Goal: Navigation & Orientation: Find specific page/section

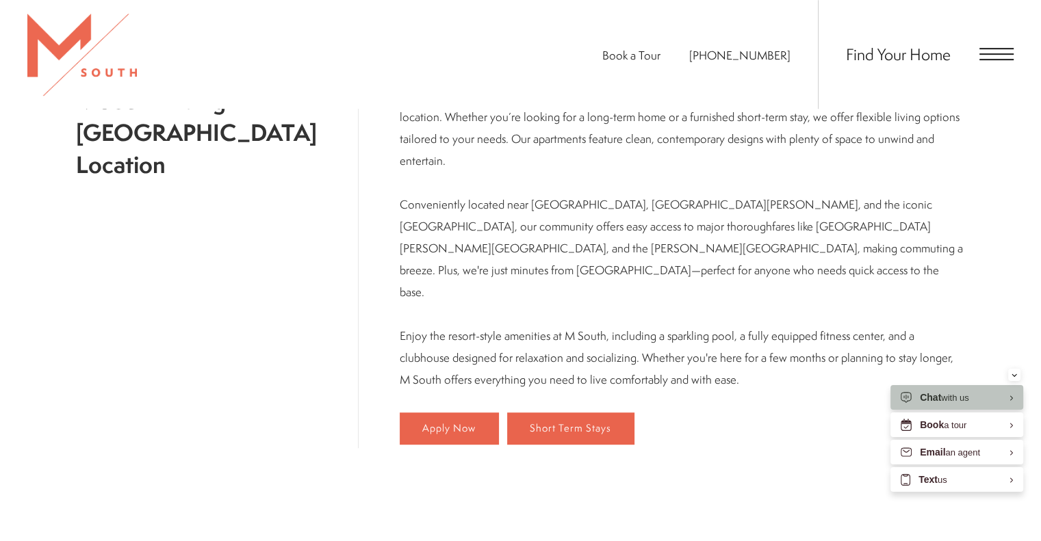
scroll to position [750, 0]
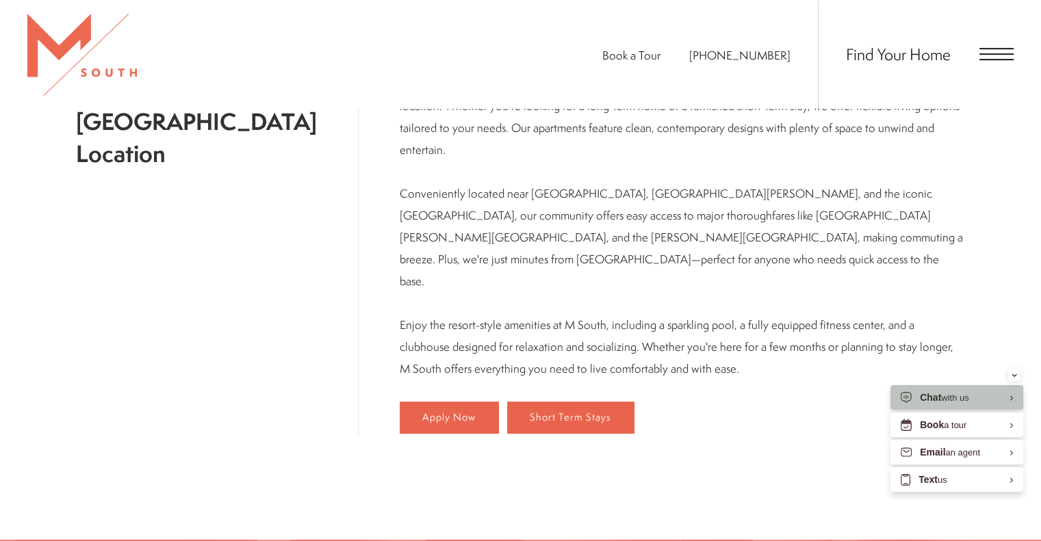
click at [988, 64] on div "Find Your Home" at bounding box center [916, 54] width 196 height 109
click at [992, 57] on span "Open Menu" at bounding box center [997, 54] width 34 height 12
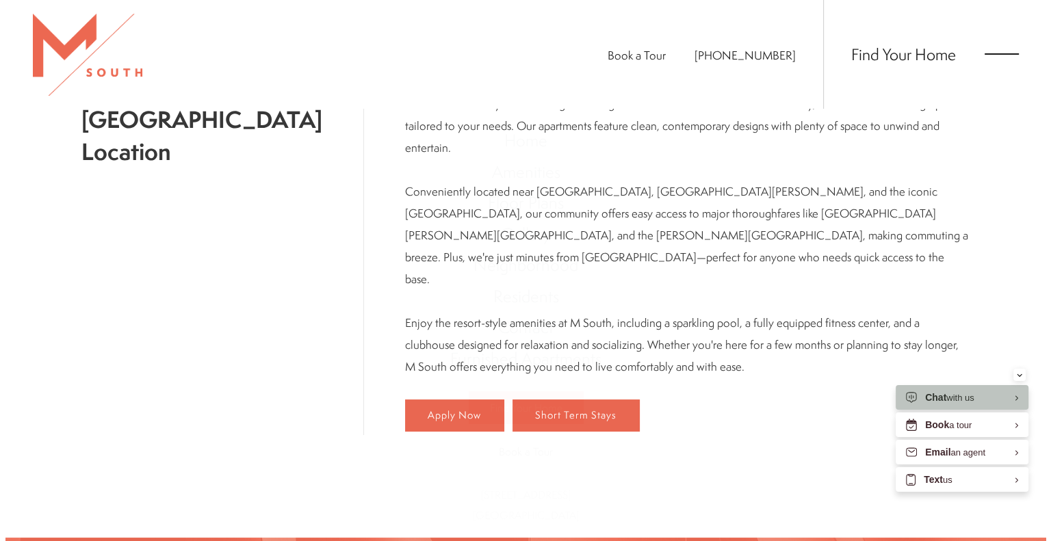
scroll to position [0, 0]
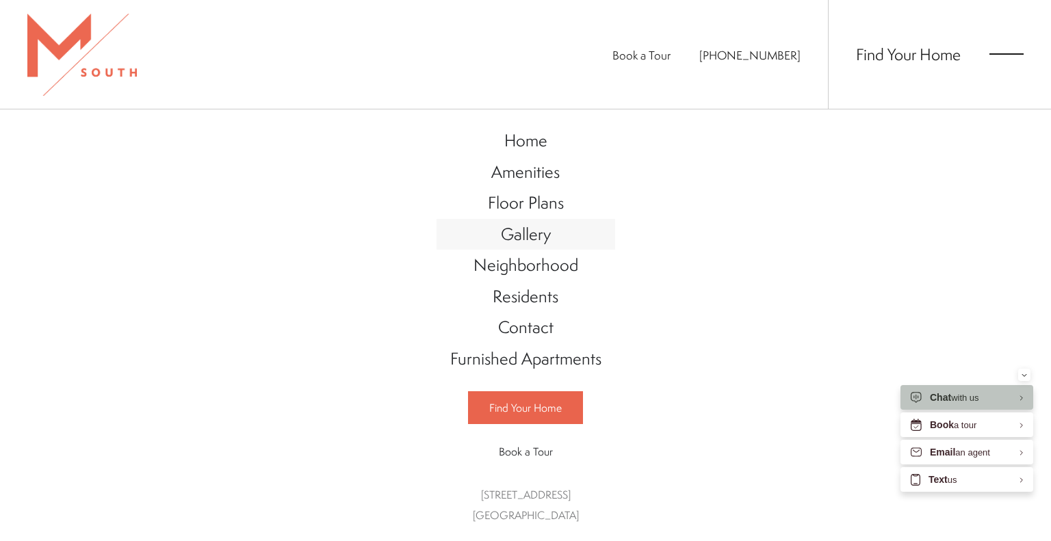
click at [513, 227] on span "Gallery" at bounding box center [526, 233] width 50 height 23
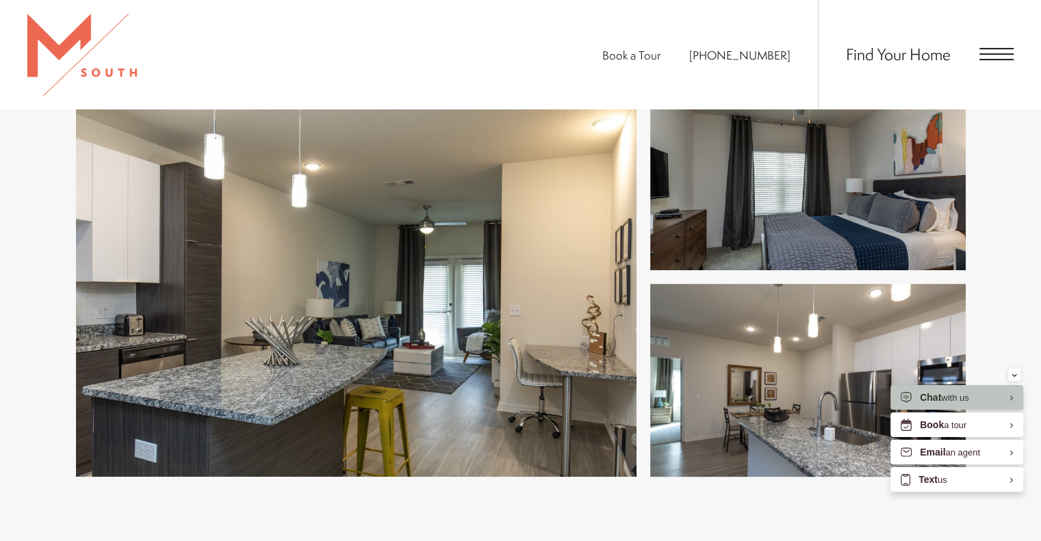
scroll to position [634, 0]
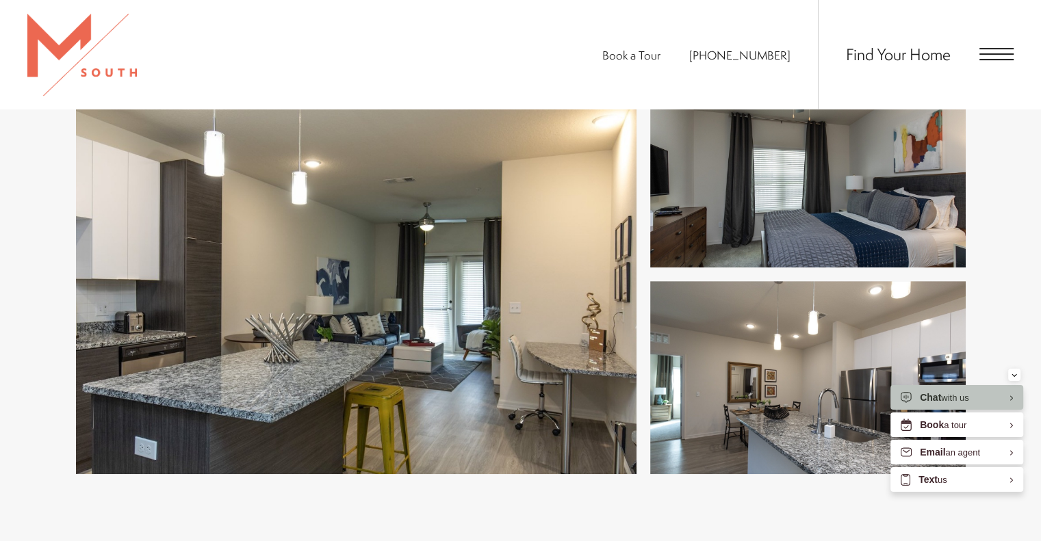
click at [513, 322] on img at bounding box center [356, 274] width 561 height 400
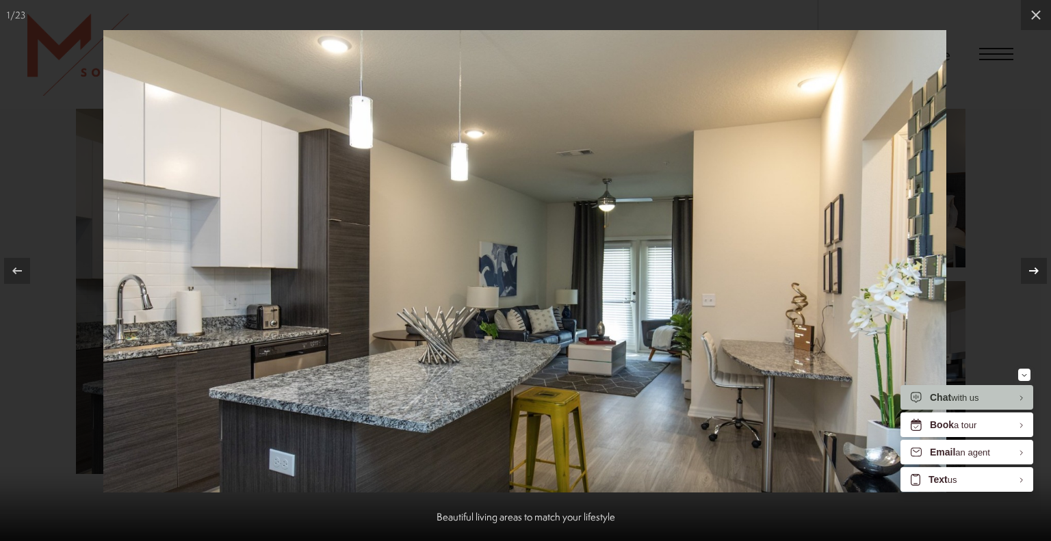
click at [1032, 270] on icon at bounding box center [1034, 271] width 16 height 16
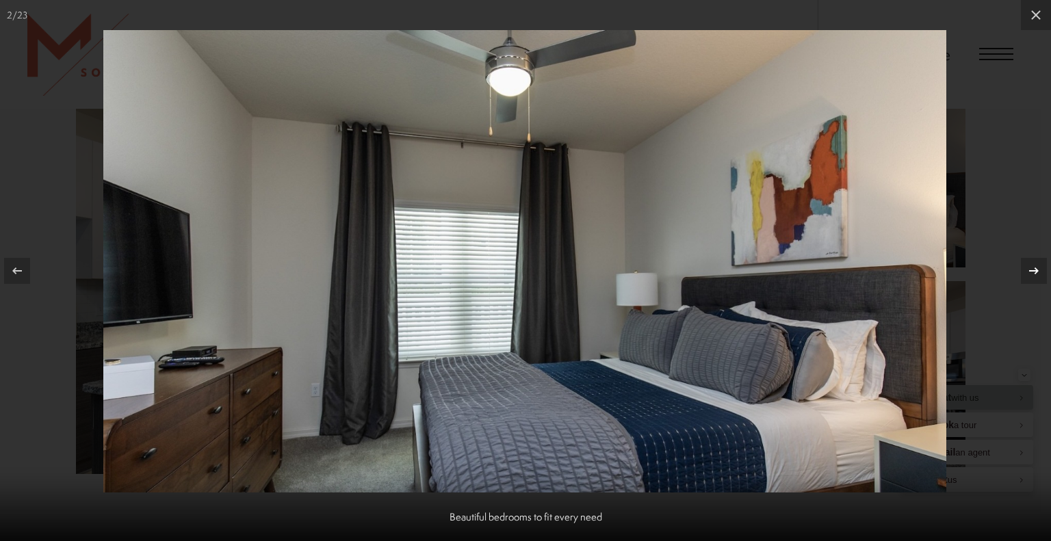
click at [1032, 270] on icon at bounding box center [1034, 271] width 16 height 16
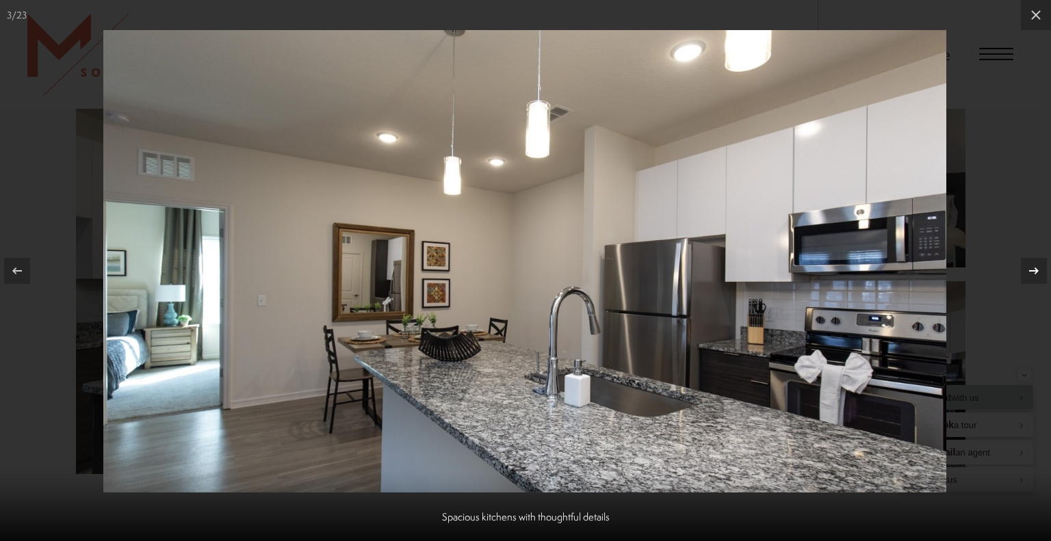
click at [1032, 270] on icon at bounding box center [1034, 271] width 16 height 16
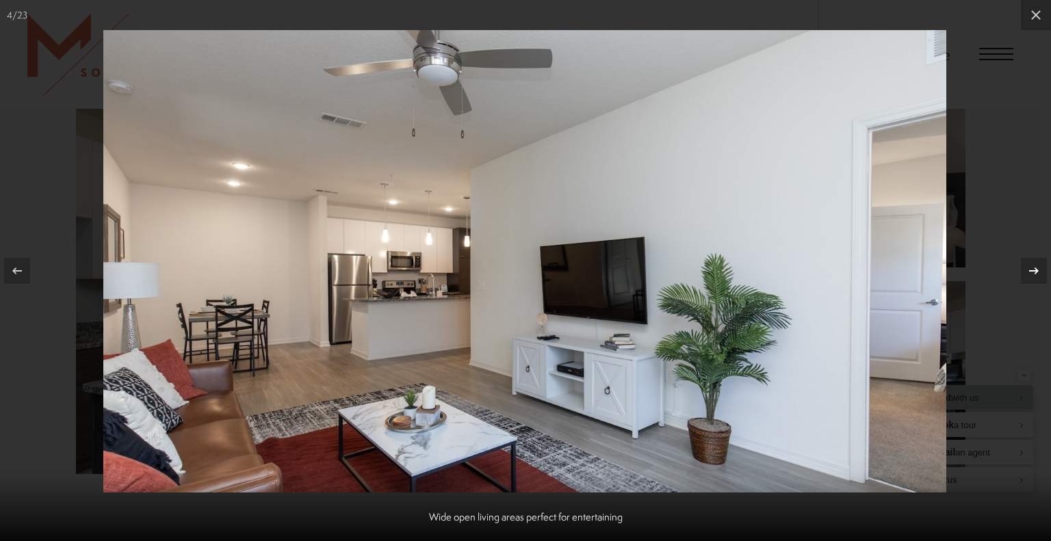
click at [1032, 270] on icon at bounding box center [1034, 271] width 16 height 16
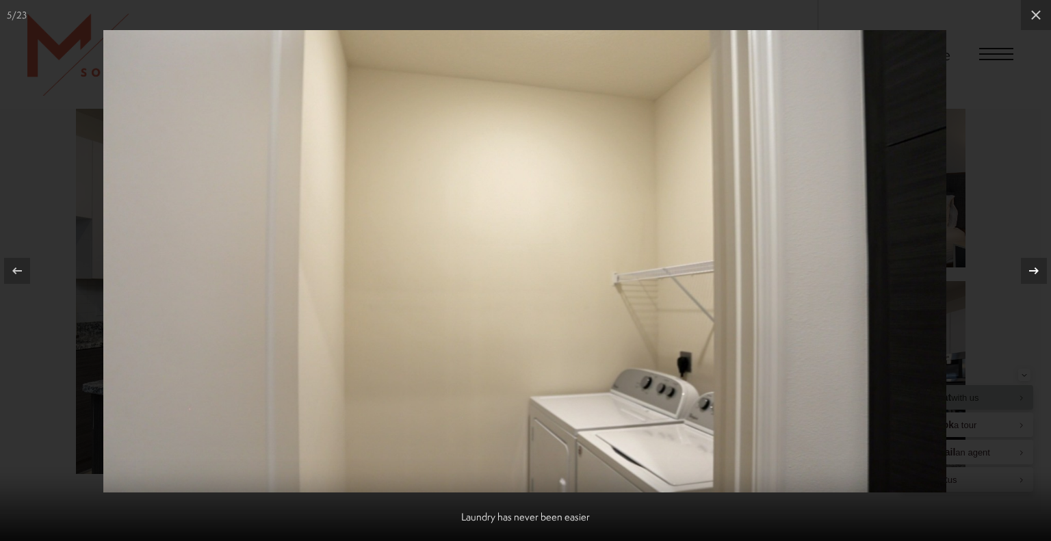
click at [1032, 270] on icon at bounding box center [1034, 271] width 16 height 16
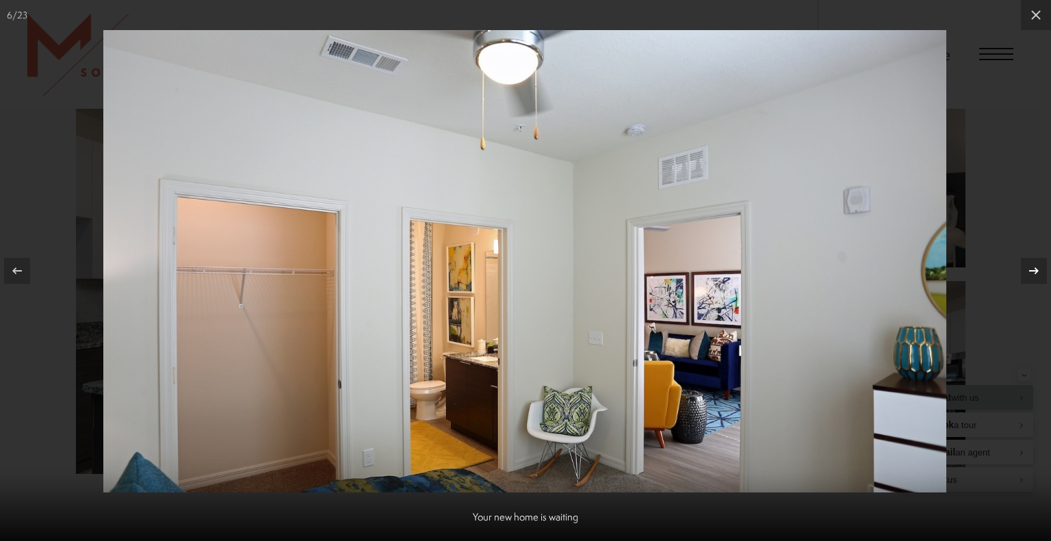
click at [1032, 270] on icon at bounding box center [1034, 271] width 16 height 16
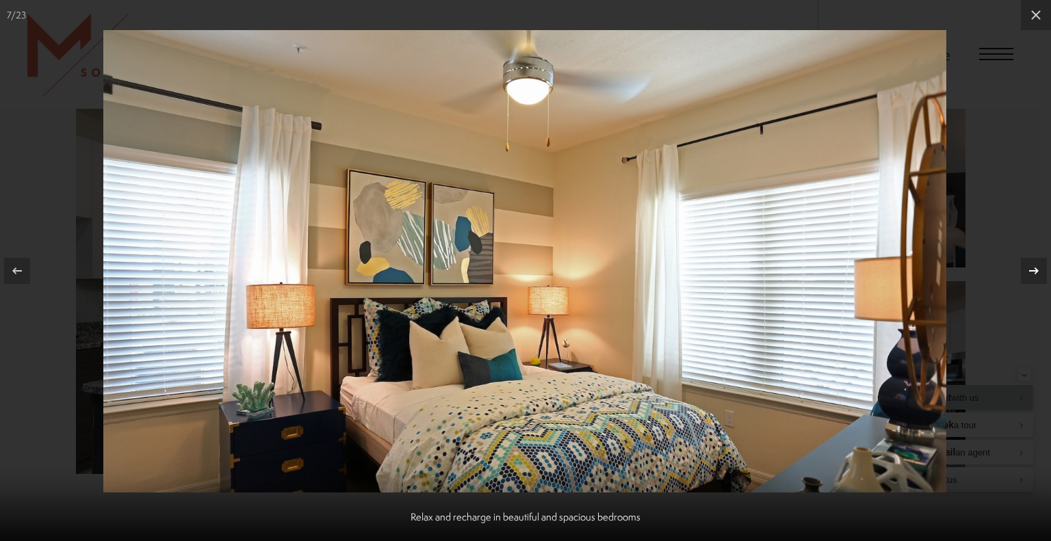
click at [1032, 270] on icon at bounding box center [1034, 271] width 16 height 16
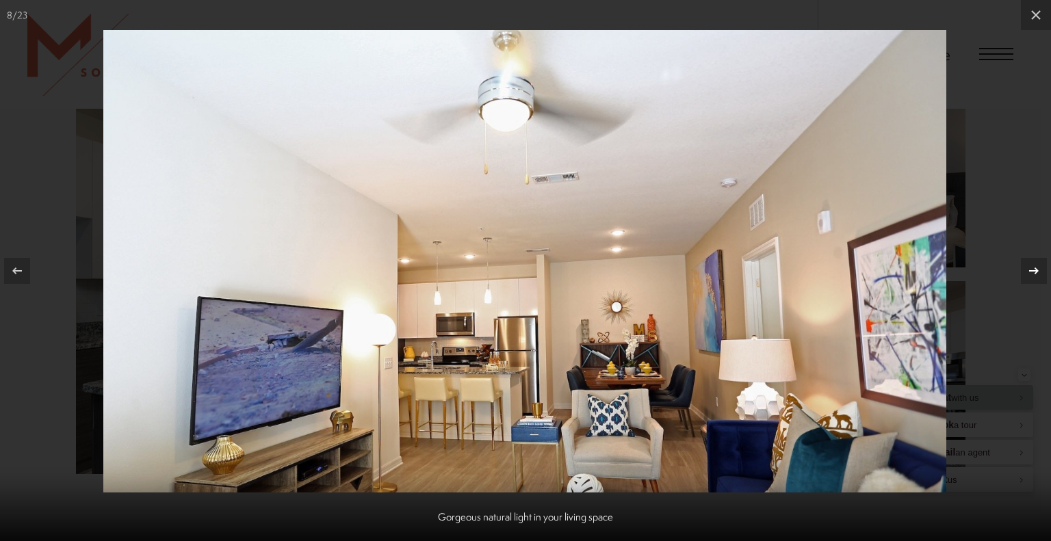
click at [1032, 270] on icon at bounding box center [1034, 271] width 16 height 16
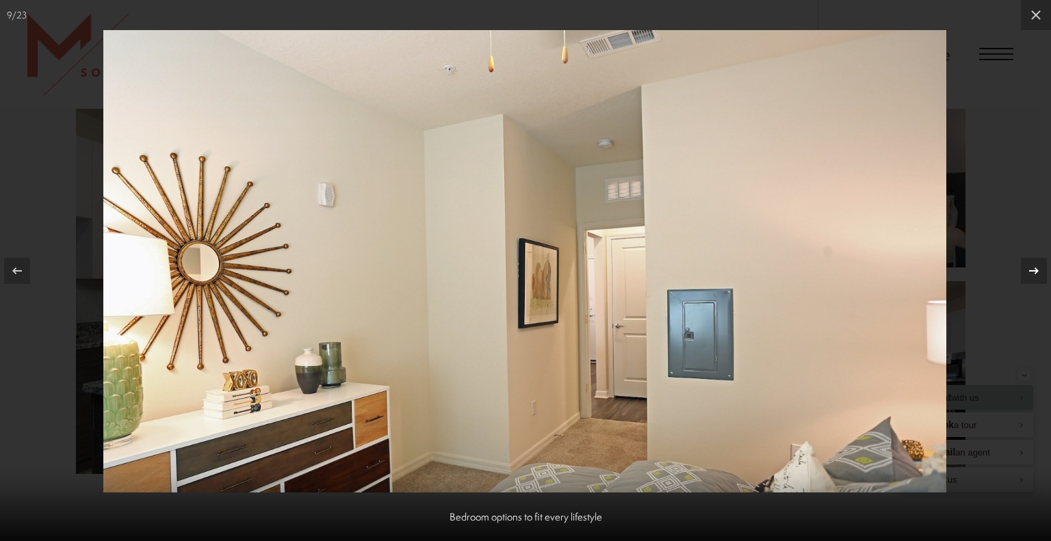
click at [1032, 270] on icon at bounding box center [1034, 271] width 16 height 16
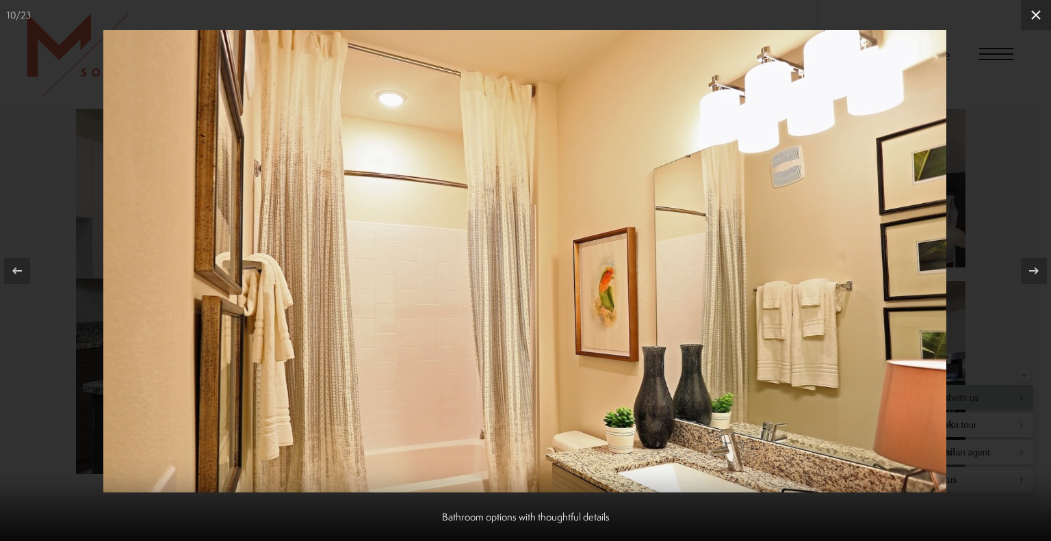
click at [1034, 14] on icon at bounding box center [1036, 15] width 16 height 16
